Goal: Task Accomplishment & Management: Manage account settings

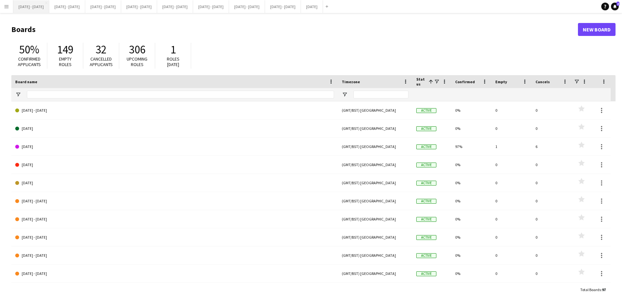
click at [36, 7] on button "[DATE] - [DATE] Close" at bounding box center [31, 6] width 36 height 13
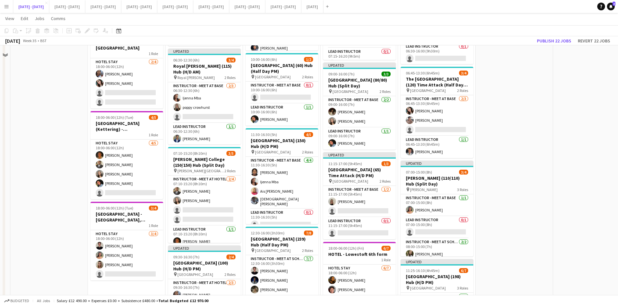
scroll to position [648, 0]
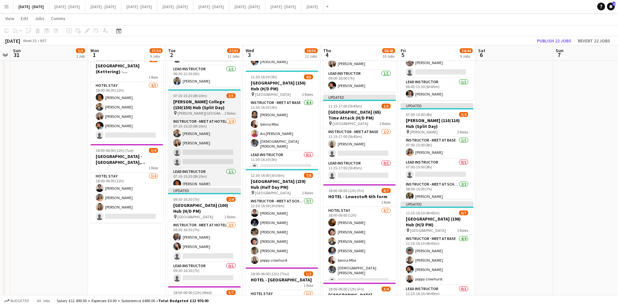
click at [212, 95] on div "07:10-15:20 (8h10m) 3/5" at bounding box center [204, 95] width 73 height 5
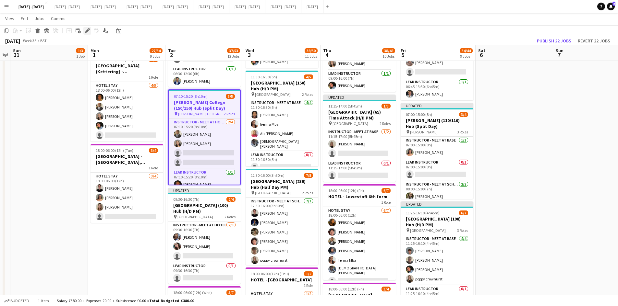
click at [88, 29] on icon at bounding box center [87, 31] width 4 height 4
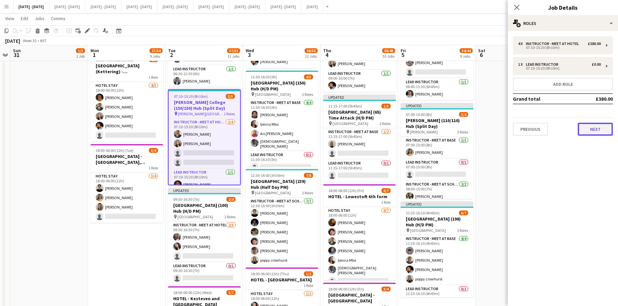
click at [594, 128] on button "Next" at bounding box center [594, 129] width 35 height 13
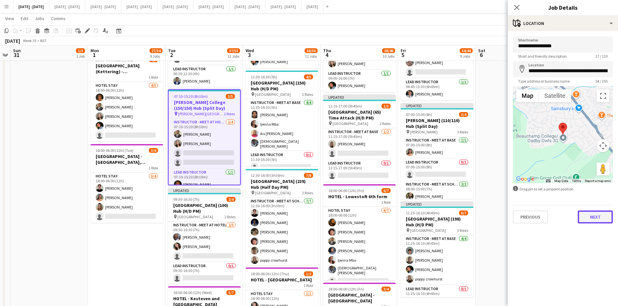
click at [590, 216] on button "Next" at bounding box center [594, 217] width 35 height 13
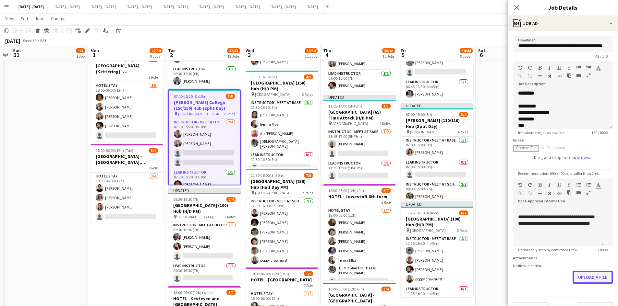
click at [578, 295] on form "**********" at bounding box center [562, 175] width 110 height 279
click at [580, 276] on button "Upload a file" at bounding box center [592, 277] width 40 height 13
click at [515, 8] on icon "Close pop-in" at bounding box center [516, 7] width 6 height 6
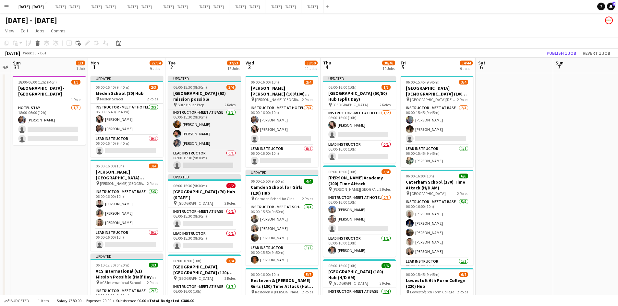
scroll to position [0, 0]
click at [210, 86] on div "06:00-15:30 (9h30m) 3/4" at bounding box center [204, 87] width 73 height 5
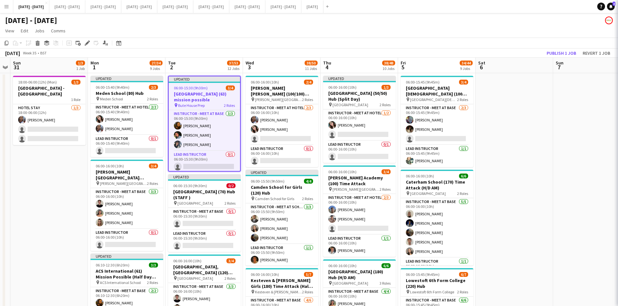
type input "**********"
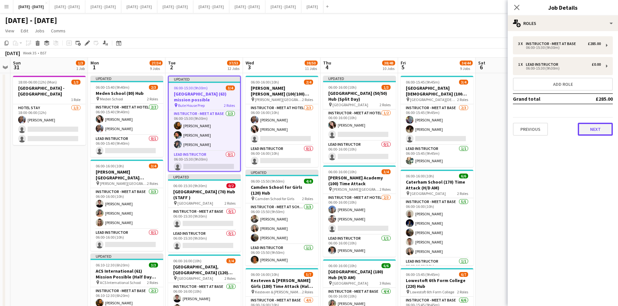
click at [596, 129] on button "Next" at bounding box center [594, 129] width 35 height 13
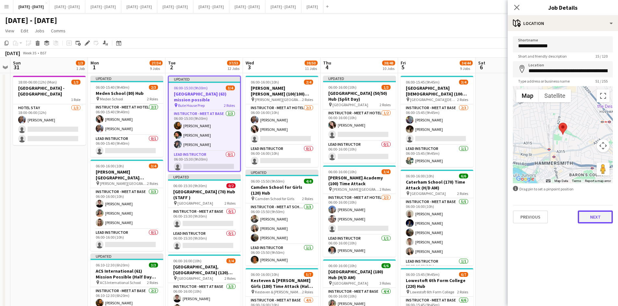
click at [597, 217] on button "Next" at bounding box center [594, 217] width 35 height 13
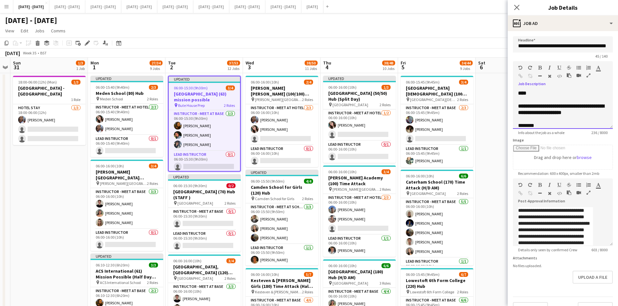
click at [535, 130] on div "**********" at bounding box center [562, 145] width 89 height 84
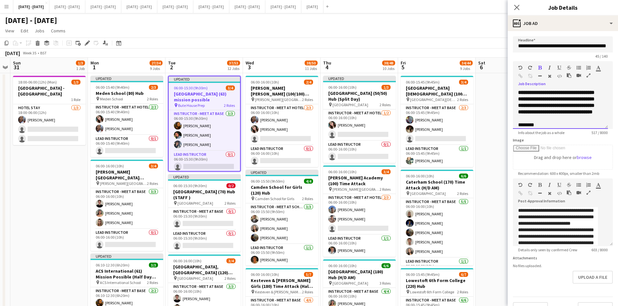
scroll to position [59, 0]
click at [585, 283] on button "Upload a file" at bounding box center [592, 277] width 40 height 13
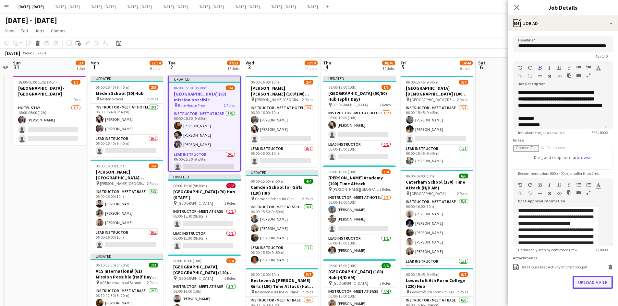
click at [576, 288] on button "Upload a file" at bounding box center [592, 282] width 40 height 13
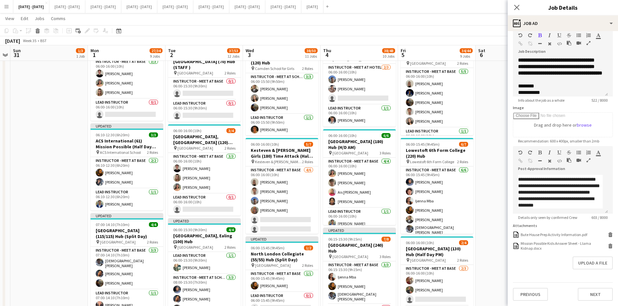
scroll to position [37, 0]
click at [535, 293] on button "Previous" at bounding box center [530, 294] width 35 height 13
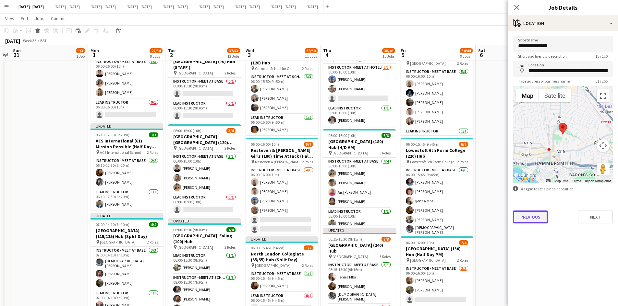
click at [528, 216] on button "Previous" at bounding box center [530, 217] width 35 height 13
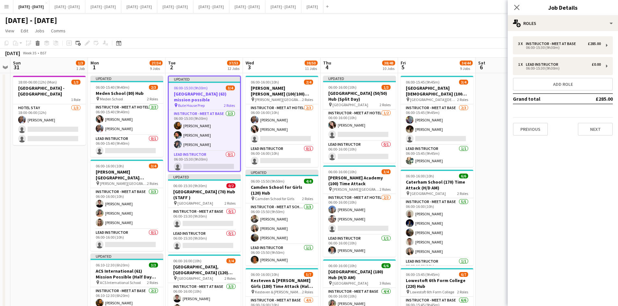
scroll to position [2, 0]
click at [516, 9] on icon "Close pop-in" at bounding box center [516, 7] width 6 height 6
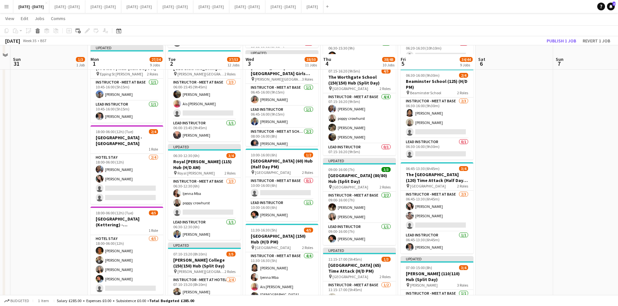
scroll to position [519, 0]
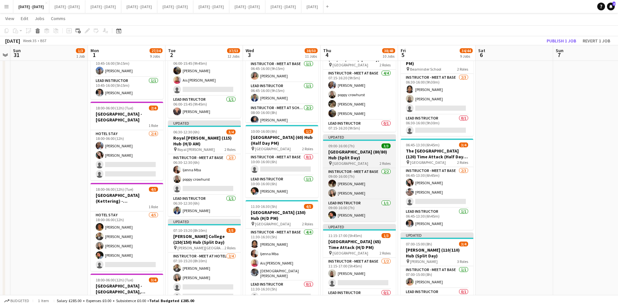
click at [364, 148] on div "09:00-16:00 (7h) 3/3" at bounding box center [359, 146] width 73 height 5
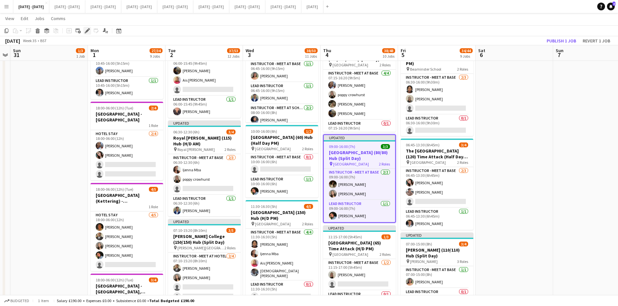
click at [88, 30] on icon at bounding box center [87, 31] width 4 height 4
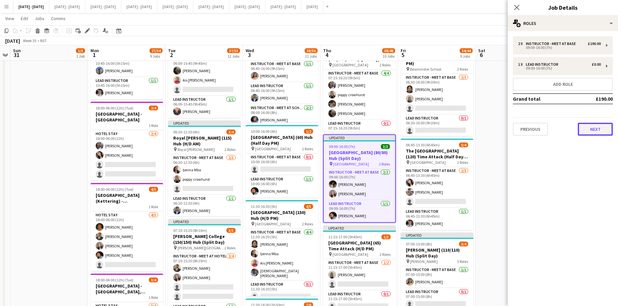
click at [589, 128] on button "Next" at bounding box center [594, 129] width 35 height 13
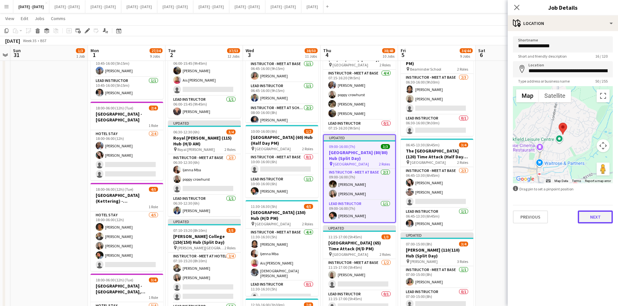
click at [594, 220] on button "Next" at bounding box center [594, 217] width 35 height 13
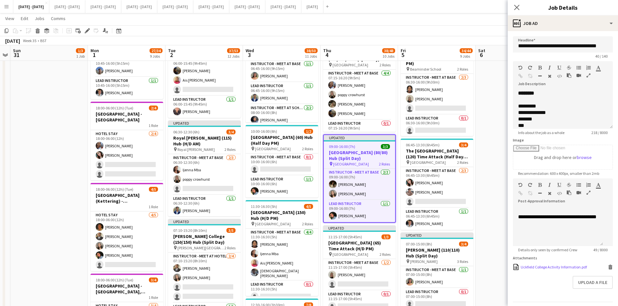
click at [546, 270] on div "Uckfield College Activity Information.pdf" at bounding box center [553, 267] width 66 height 5
click at [545, 270] on div "Uckfield College Activity Information.pdf" at bounding box center [553, 267] width 66 height 5
click at [607, 270] on icon "Delete" at bounding box center [609, 267] width 5 height 5
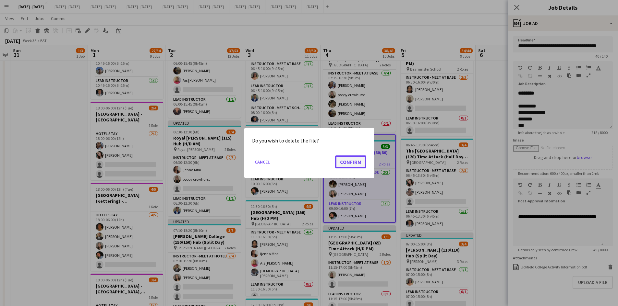
click at [352, 160] on button "Confirm" at bounding box center [350, 162] width 31 height 13
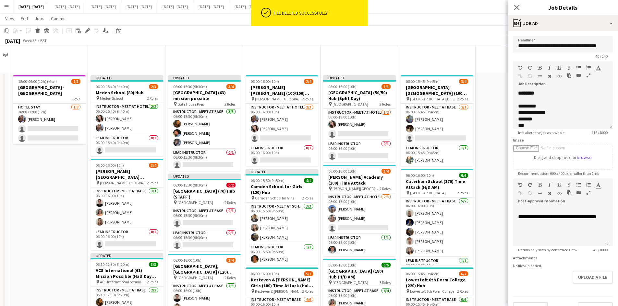
scroll to position [519, 0]
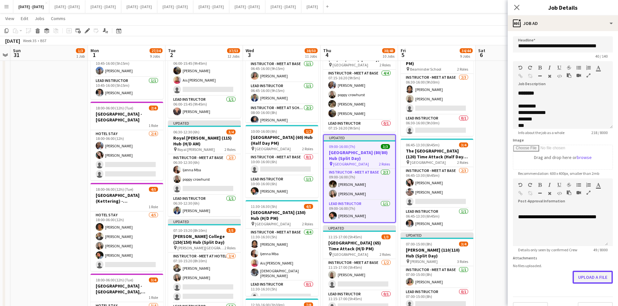
click at [580, 275] on button "Upload a file" at bounding box center [592, 277] width 40 height 13
click at [517, 5] on icon "Close pop-in" at bounding box center [516, 7] width 6 height 6
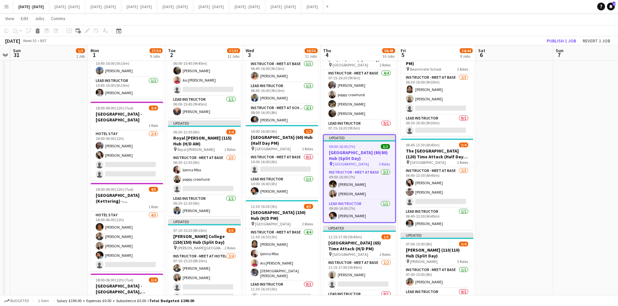
click at [6, 7] on app-icon "Menu" at bounding box center [6, 6] width 5 height 5
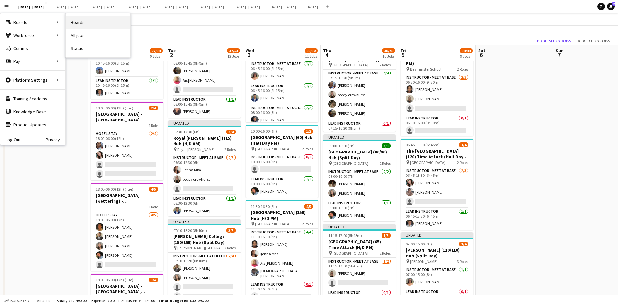
click at [73, 22] on link "Boards" at bounding box center [97, 22] width 65 height 13
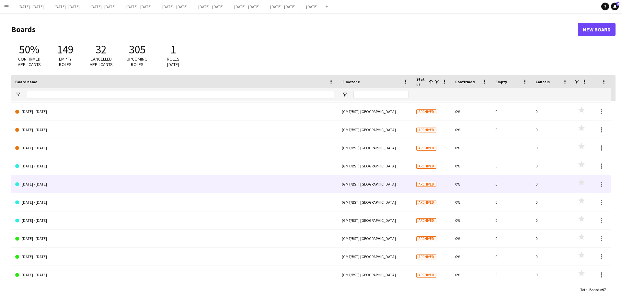
click at [50, 185] on link "[DATE] - [DATE]" at bounding box center [174, 184] width 319 height 18
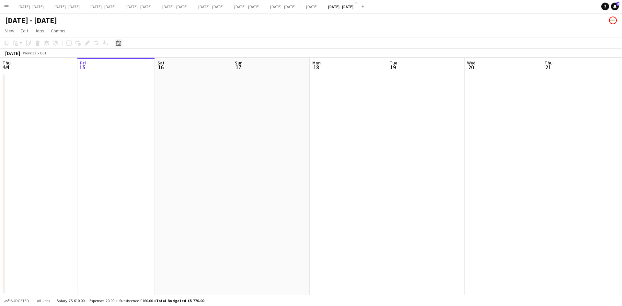
click at [119, 42] on icon at bounding box center [118, 43] width 5 height 5
click at [158, 65] on span "Previous month" at bounding box center [158, 65] width 13 height 13
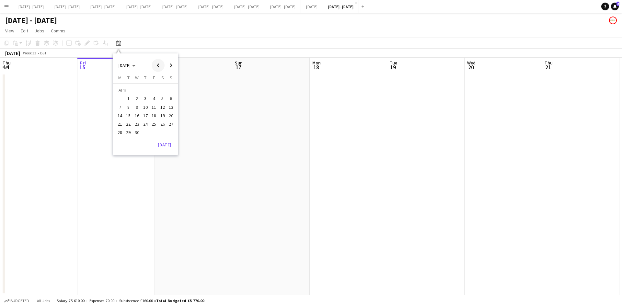
click at [158, 65] on span "Previous month" at bounding box center [158, 65] width 13 height 13
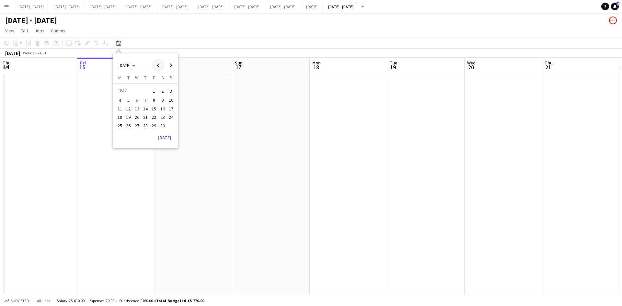
click at [158, 65] on span "Previous month" at bounding box center [158, 65] width 13 height 13
click at [121, 124] on span "23" at bounding box center [120, 126] width 8 height 8
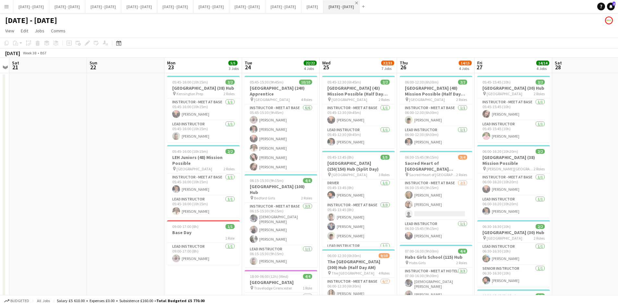
click at [358, 2] on app-icon "Close" at bounding box center [356, 3] width 3 height 3
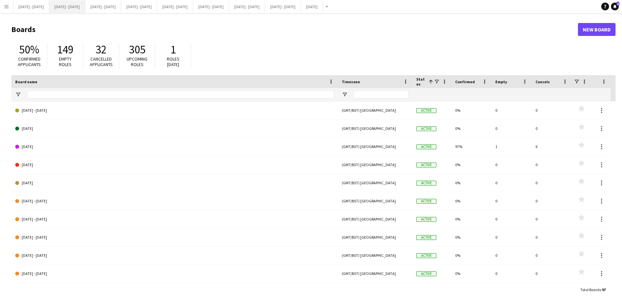
click at [69, 8] on button "[DATE] - [DATE] Close" at bounding box center [67, 6] width 36 height 13
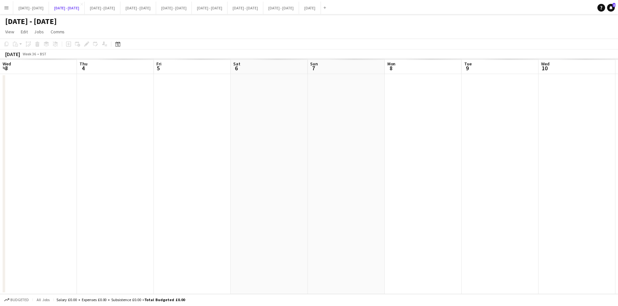
scroll to position [0, 221]
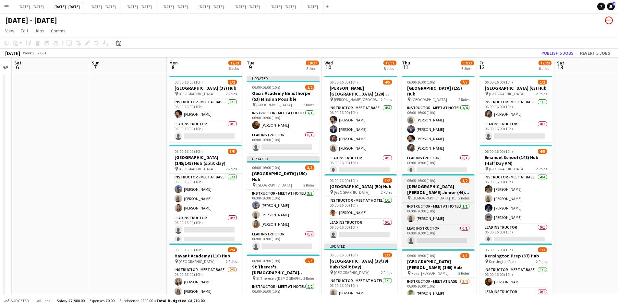
click at [446, 180] on div "06:00-16:00 (10h) 1/2" at bounding box center [438, 180] width 73 height 5
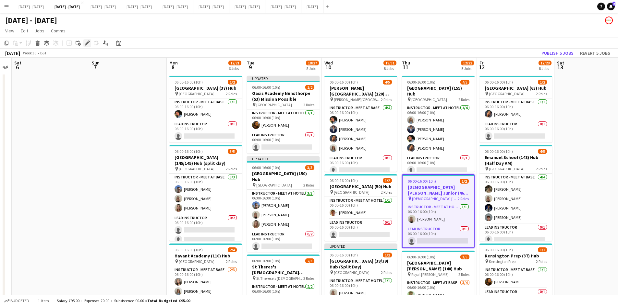
click at [87, 43] on icon at bounding box center [87, 43] width 4 height 4
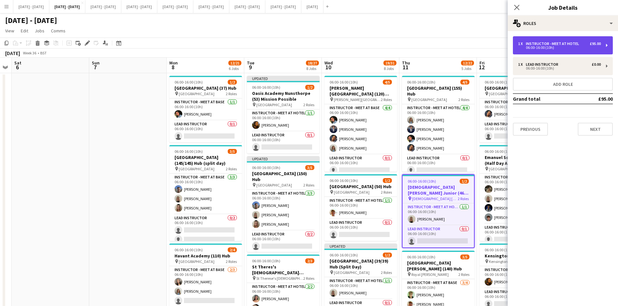
click at [546, 48] on div "06:00-16:00 (10h)" at bounding box center [559, 47] width 83 height 3
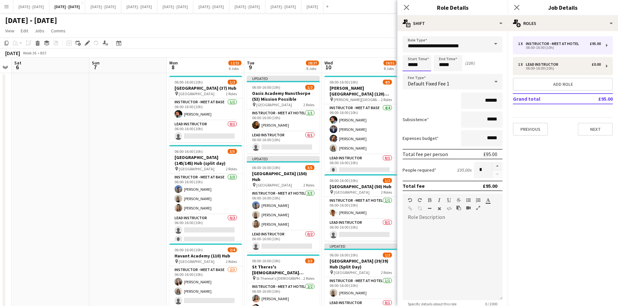
click at [419, 65] on input "*****" at bounding box center [416, 63] width 29 height 16
type input "*****"
click at [406, 7] on icon at bounding box center [406, 7] width 6 height 6
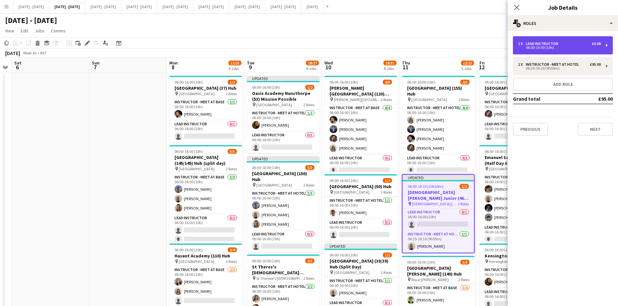
click at [538, 44] on div "Lead Instructor" at bounding box center [542, 43] width 35 height 5
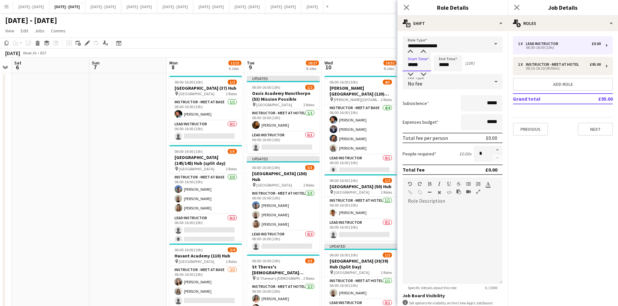
drag, startPoint x: 419, startPoint y: 64, endPoint x: 401, endPoint y: 67, distance: 18.1
click at [401, 67] on form "**********" at bounding box center [452, 197] width 110 height 322
type input "*****"
click at [408, 9] on icon "Close pop-in" at bounding box center [406, 7] width 6 height 6
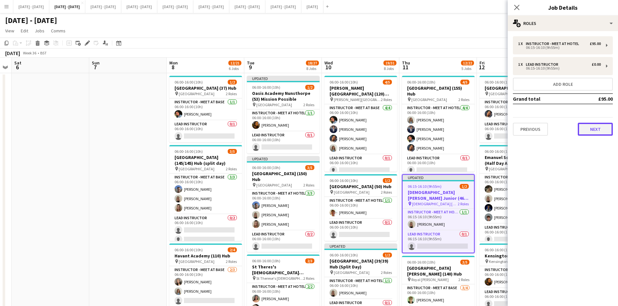
click at [587, 127] on button "Next" at bounding box center [594, 129] width 35 height 13
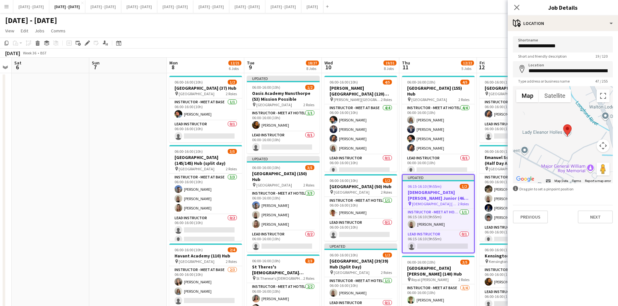
drag, startPoint x: 554, startPoint y: 130, endPoint x: 581, endPoint y: 155, distance: 36.9
click at [581, 155] on div at bounding box center [563, 134] width 100 height 97
click at [579, 71] on input "**********" at bounding box center [563, 69] width 100 height 16
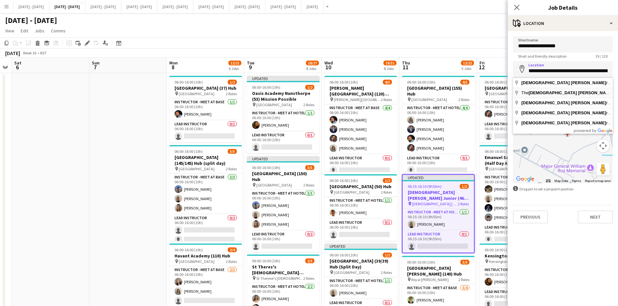
type input "**********"
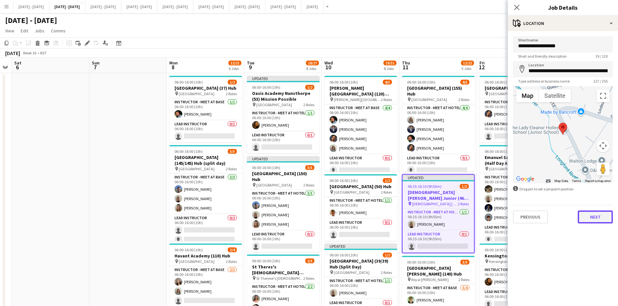
click at [593, 218] on button "Next" at bounding box center [594, 217] width 35 height 13
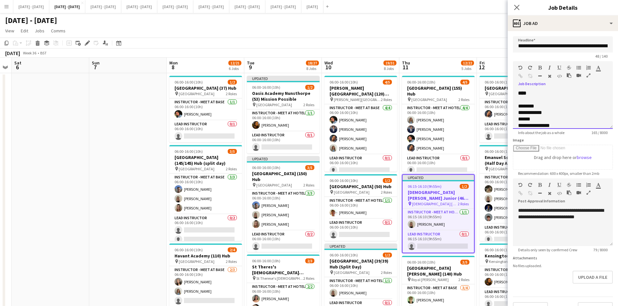
click at [521, 123] on div "******" at bounding box center [555, 119] width 75 height 6
click at [520, 116] on div "**********" at bounding box center [555, 113] width 75 height 6
click at [583, 278] on button "Upload a file" at bounding box center [592, 277] width 40 height 13
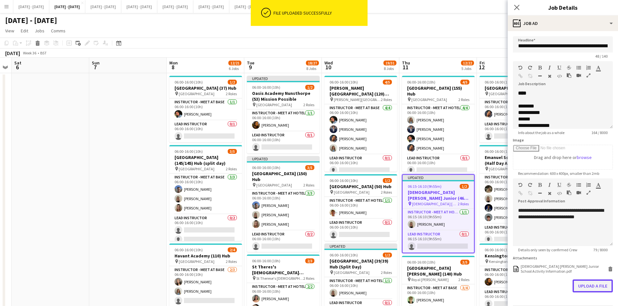
click at [581, 286] on button "Upload a file" at bounding box center [592, 286] width 40 height 13
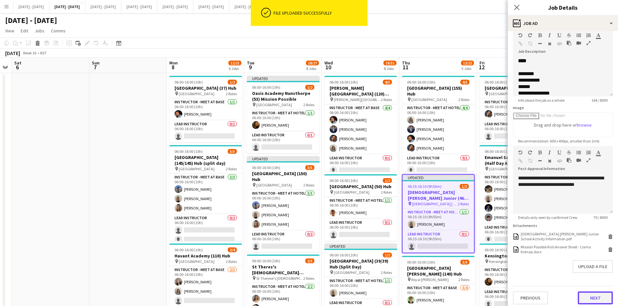
click at [585, 300] on button "Next" at bounding box center [594, 298] width 35 height 13
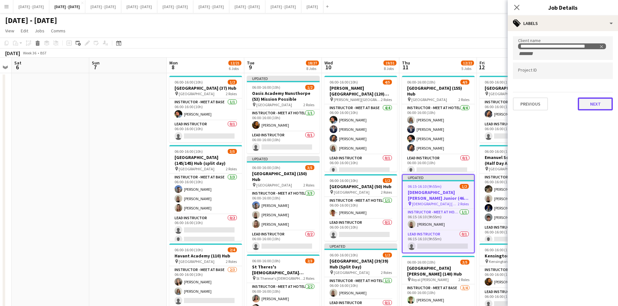
click at [586, 108] on button "Next" at bounding box center [594, 104] width 35 height 13
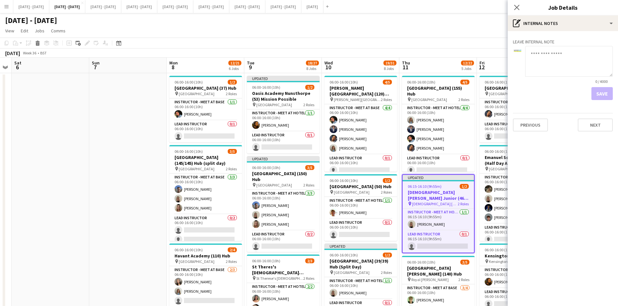
click at [535, 57] on textarea at bounding box center [569, 61] width 88 height 31
type textarea "**********"
click at [603, 93] on button "Save" at bounding box center [601, 93] width 21 height 13
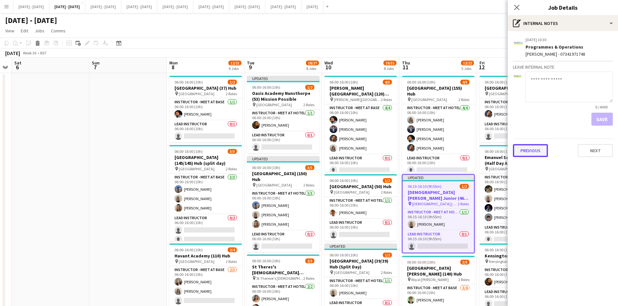
click at [527, 149] on button "Previous" at bounding box center [530, 150] width 35 height 13
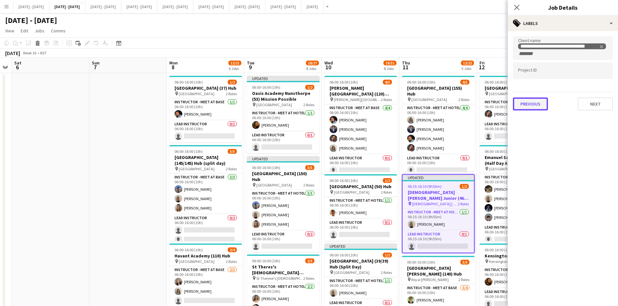
click at [539, 100] on button "Previous" at bounding box center [530, 104] width 35 height 13
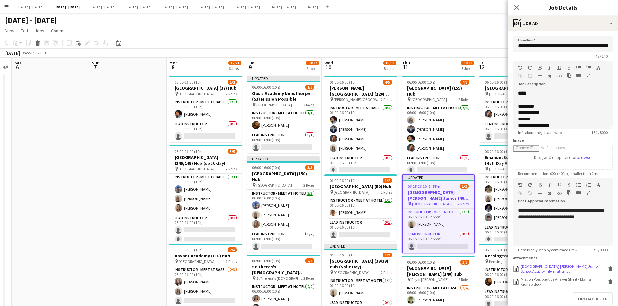
click at [538, 274] on div "[DEMOGRAPHIC_DATA] [PERSON_NAME] Junior School Activity Information.pdf" at bounding box center [563, 269] width 86 height 10
click at [516, 6] on icon "Close pop-in" at bounding box center [516, 7] width 6 height 6
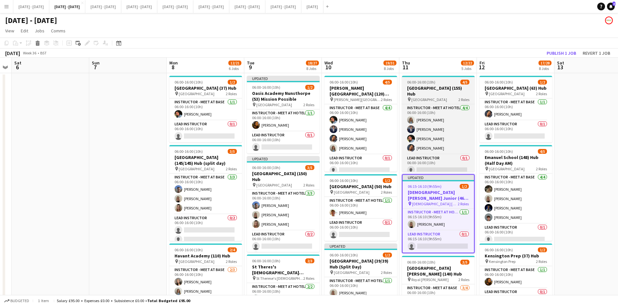
click at [449, 81] on div "06:00-16:00 (10h) 4/5" at bounding box center [438, 82] width 73 height 5
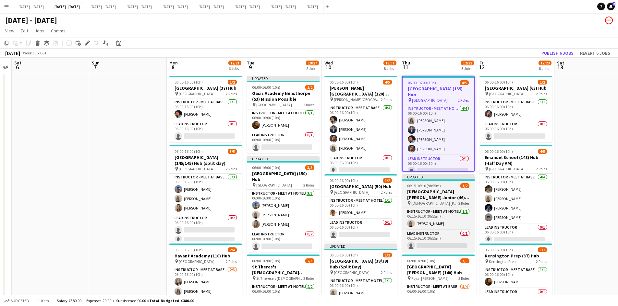
click at [446, 184] on div "06:15-16:10 (9h55m) 1/2" at bounding box center [438, 185] width 73 height 5
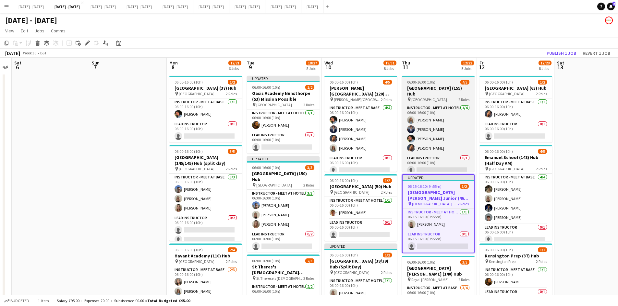
click at [438, 79] on app-job-card "06:00-16:00 (10h) 4/5 [GEOGRAPHIC_DATA] (155) Hub pin [GEOGRAPHIC_DATA] 2 Roles…" at bounding box center [438, 124] width 73 height 96
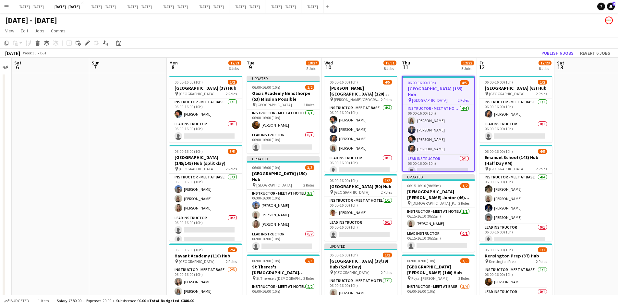
click at [438, 79] on app-job-card "06:00-16:00 (10h) 4/5 [GEOGRAPHIC_DATA] (155) Hub pin [GEOGRAPHIC_DATA] 2 Roles…" at bounding box center [438, 124] width 73 height 96
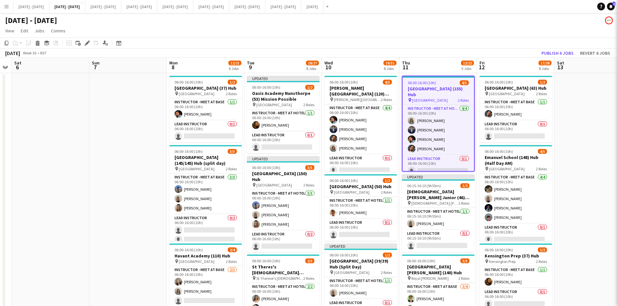
type input "**********"
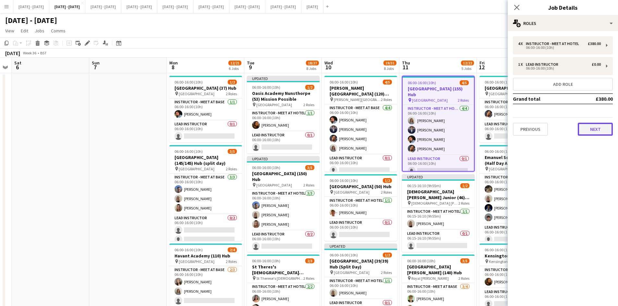
click at [593, 127] on button "Next" at bounding box center [594, 129] width 35 height 13
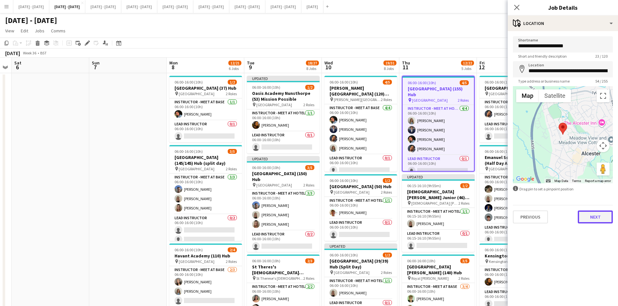
click at [593, 219] on button "Next" at bounding box center [594, 217] width 35 height 13
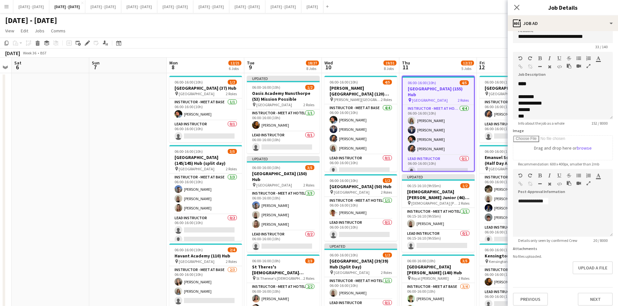
scroll to position [14, 0]
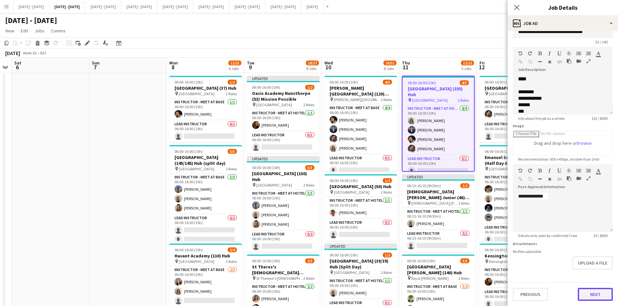
click at [584, 297] on button "Next" at bounding box center [594, 294] width 35 height 13
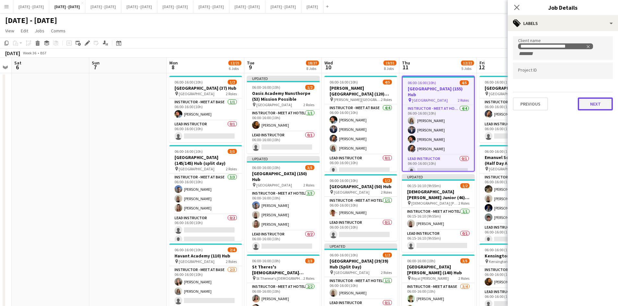
click at [596, 99] on button "Next" at bounding box center [594, 104] width 35 height 13
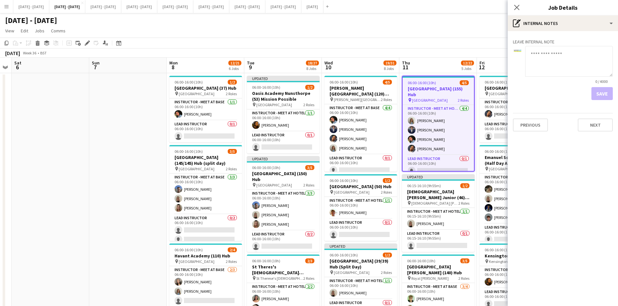
click at [532, 51] on textarea at bounding box center [569, 61] width 88 height 31
type textarea "**********"
click at [600, 92] on button "Save" at bounding box center [601, 93] width 21 height 13
click at [515, 7] on icon "Close pop-in" at bounding box center [516, 7] width 6 height 6
